Goal: Book appointment/travel/reservation

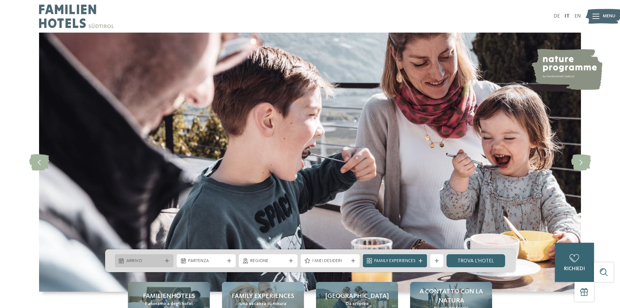
click at [129, 264] on span "Arrivo" at bounding box center [144, 261] width 36 height 7
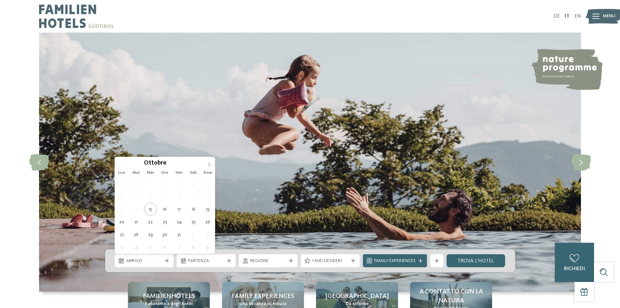
click at [210, 163] on icon at bounding box center [209, 164] width 2 height 4
click at [121, 165] on div "Novembre ****" at bounding box center [165, 162] width 100 height 11
type div "31.10.2025"
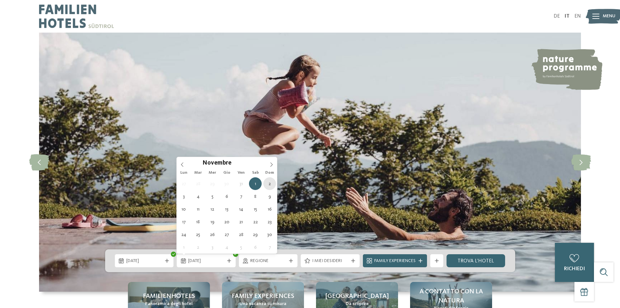
type div "02.11.2025"
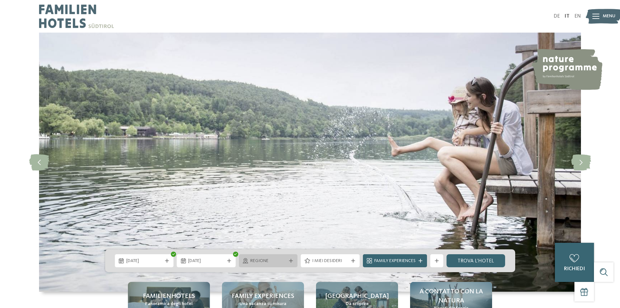
click at [281, 261] on span "Regione" at bounding box center [268, 261] width 36 height 7
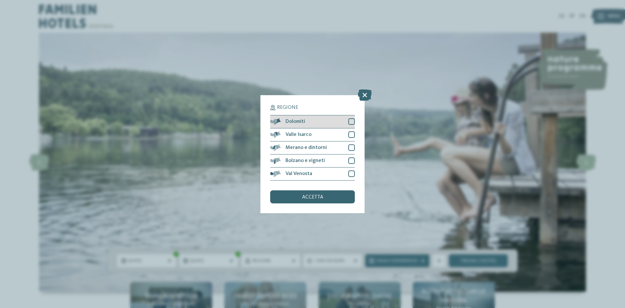
click at [352, 120] on div at bounding box center [351, 121] width 7 height 7
click at [354, 133] on div at bounding box center [351, 134] width 7 height 7
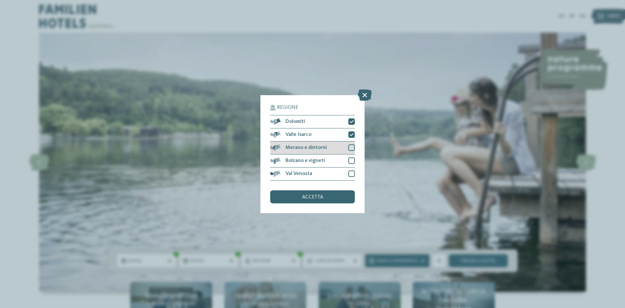
click at [351, 147] on div at bounding box center [351, 147] width 7 height 7
click at [348, 164] on div "Bolzano e vigneti" at bounding box center [312, 160] width 85 height 13
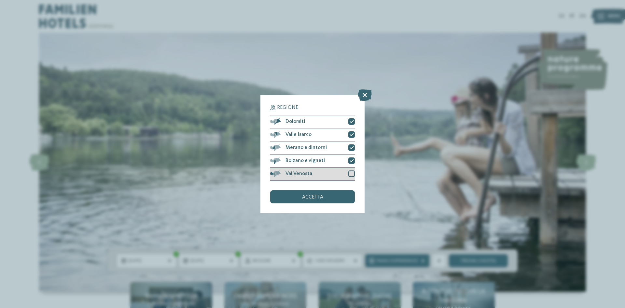
click at [350, 172] on div at bounding box center [351, 173] width 7 height 7
click at [334, 198] on div "accetta" at bounding box center [312, 196] width 85 height 13
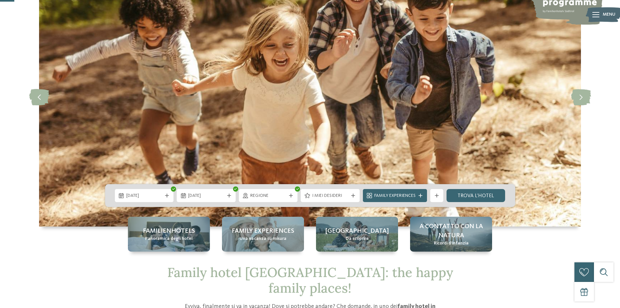
scroll to position [98, 0]
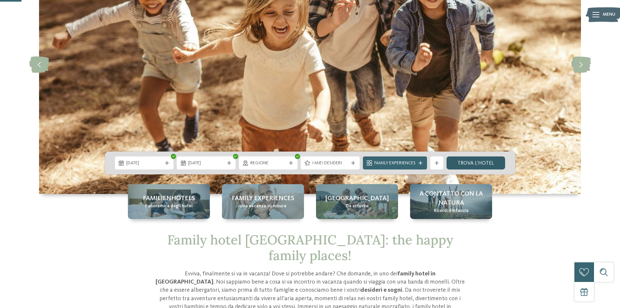
click at [468, 165] on link "trova l’hotel" at bounding box center [476, 162] width 59 height 13
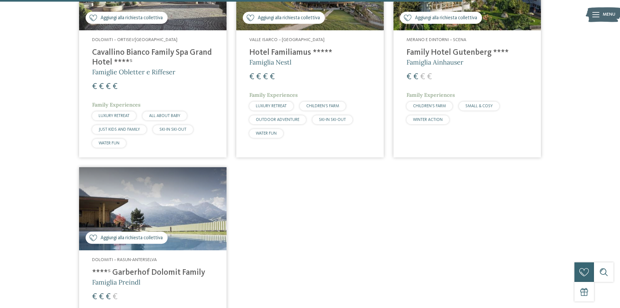
scroll to position [1190, 0]
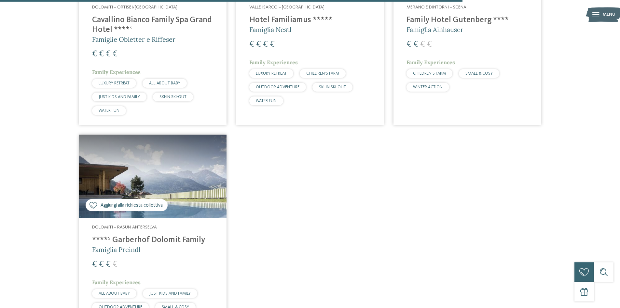
click at [132, 235] on h4 "****ˢ Garberhof Dolomit Family" at bounding box center [152, 240] width 121 height 10
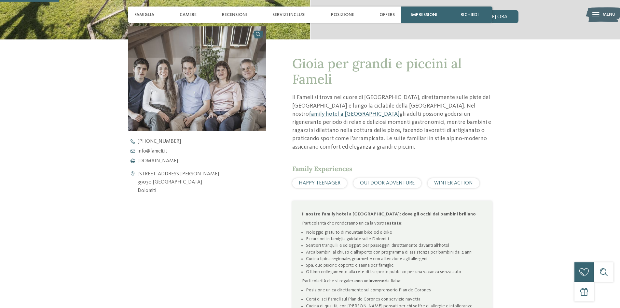
scroll to position [195, 0]
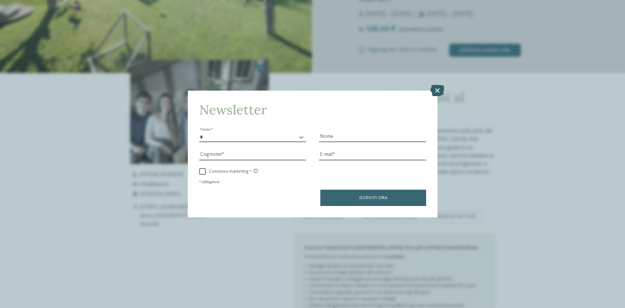
click at [437, 91] on icon at bounding box center [437, 90] width 14 height 11
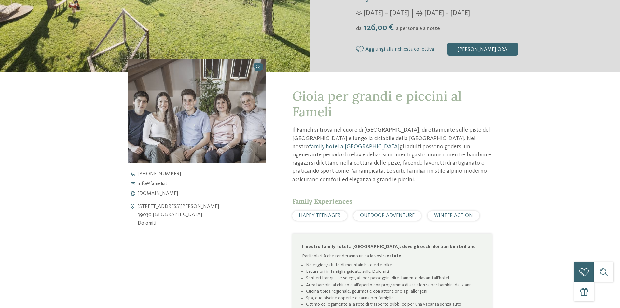
scroll to position [0, 0]
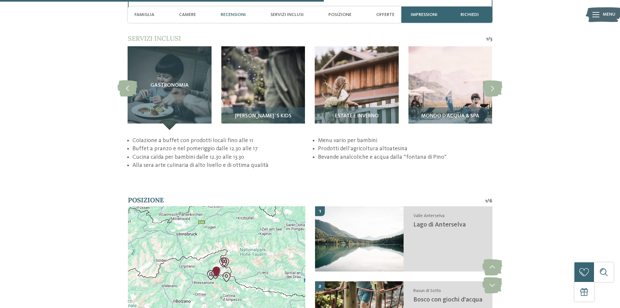
scroll to position [1400, 0]
